Goal: Go to known website: Access a specific website the user already knows

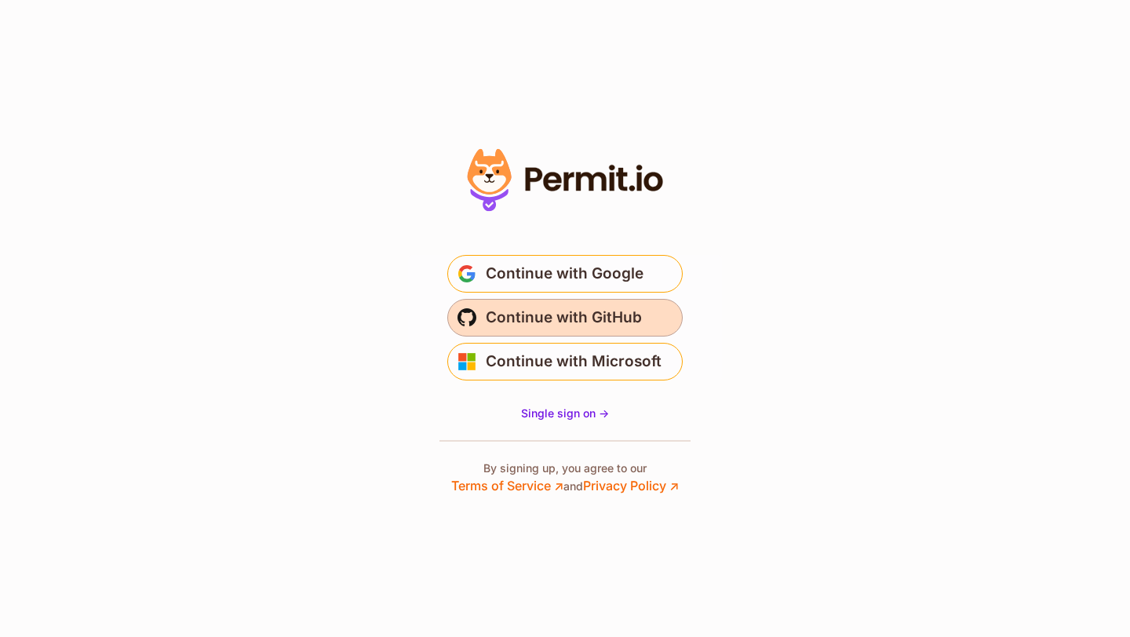
click at [605, 319] on span "Continue with GitHub" at bounding box center [564, 317] width 156 height 25
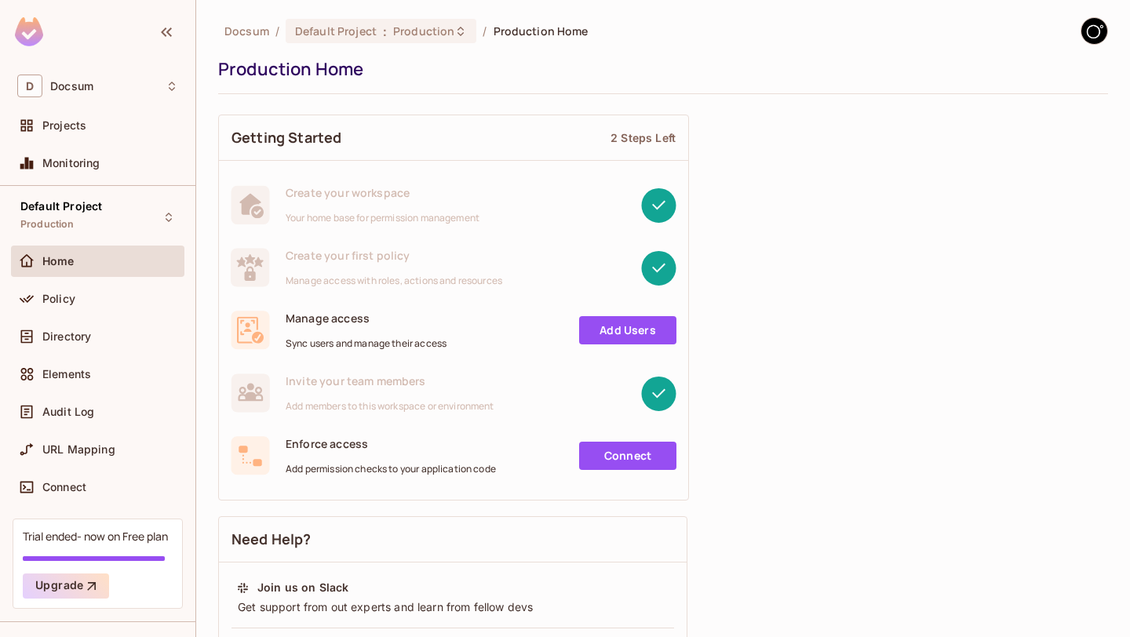
click at [1096, 27] on img at bounding box center [1094, 31] width 26 height 26
click at [935, 278] on div at bounding box center [565, 318] width 1130 height 637
